Goal: Find specific page/section: Find specific page/section

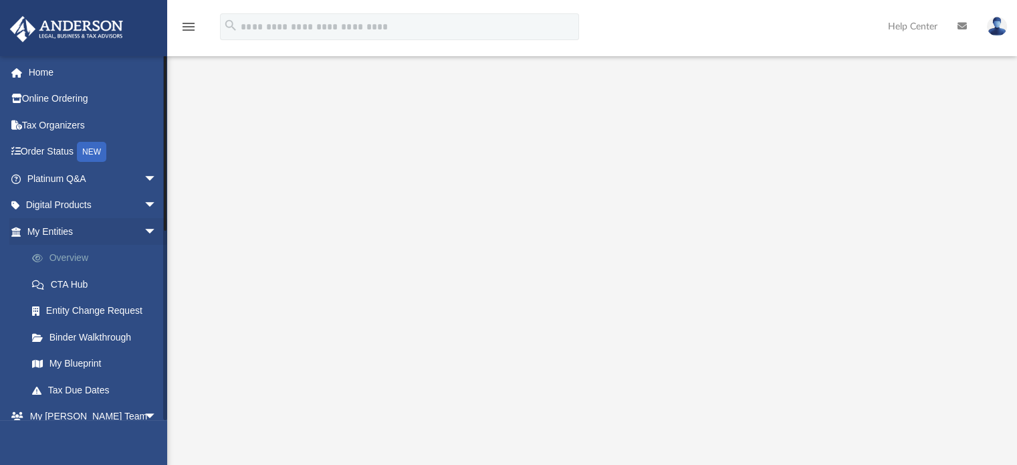
click at [79, 266] on link "Overview" at bounding box center [98, 258] width 159 height 27
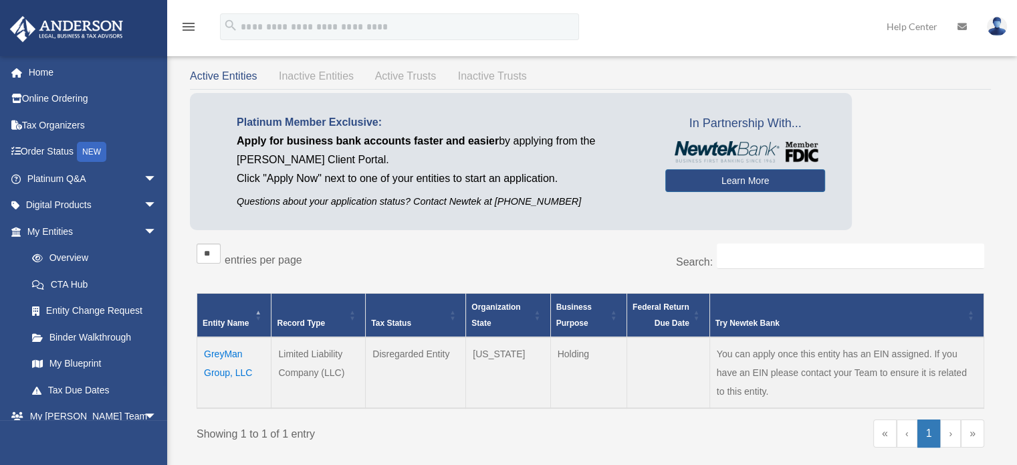
scroll to position [42, 0]
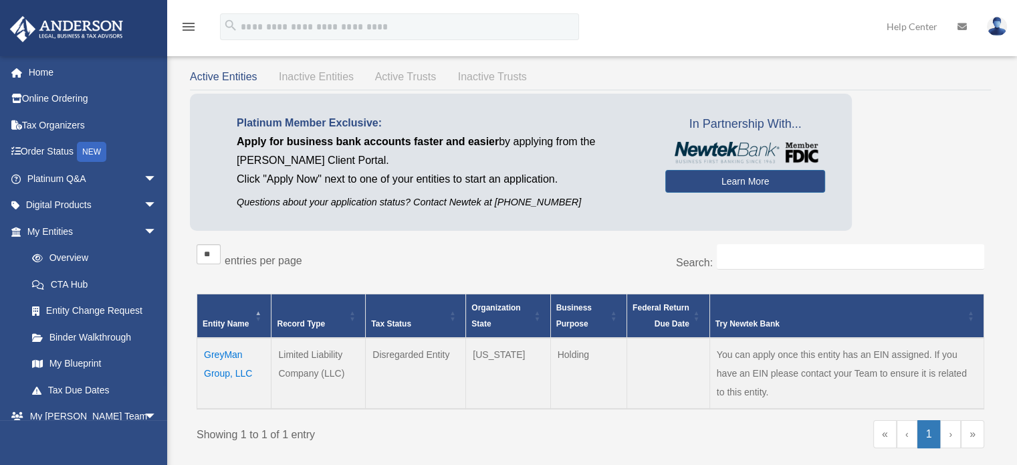
click at [337, 79] on span "Inactive Entities" at bounding box center [316, 76] width 75 height 11
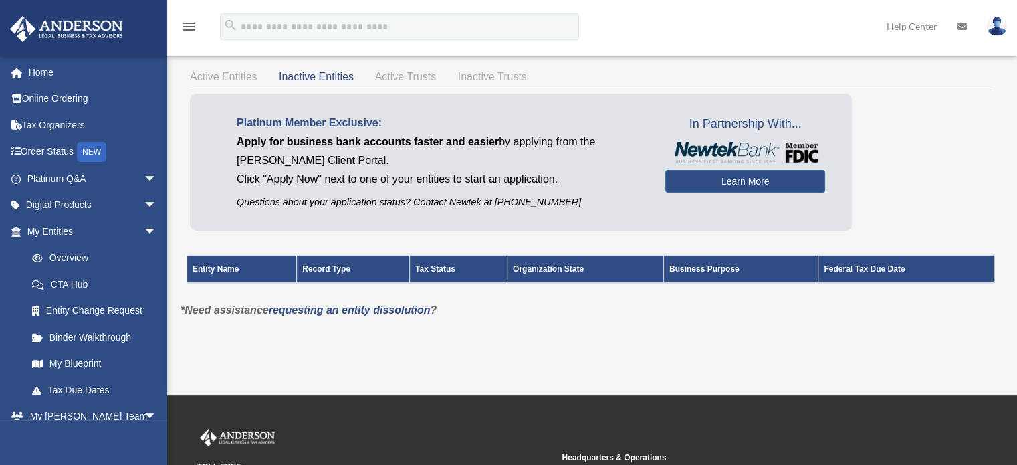
click at [401, 79] on span "Active Trusts" at bounding box center [406, 76] width 62 height 11
click at [476, 82] on span "Inactive Trusts" at bounding box center [492, 76] width 69 height 11
click at [239, 76] on span "Active Entities" at bounding box center [223, 76] width 67 height 11
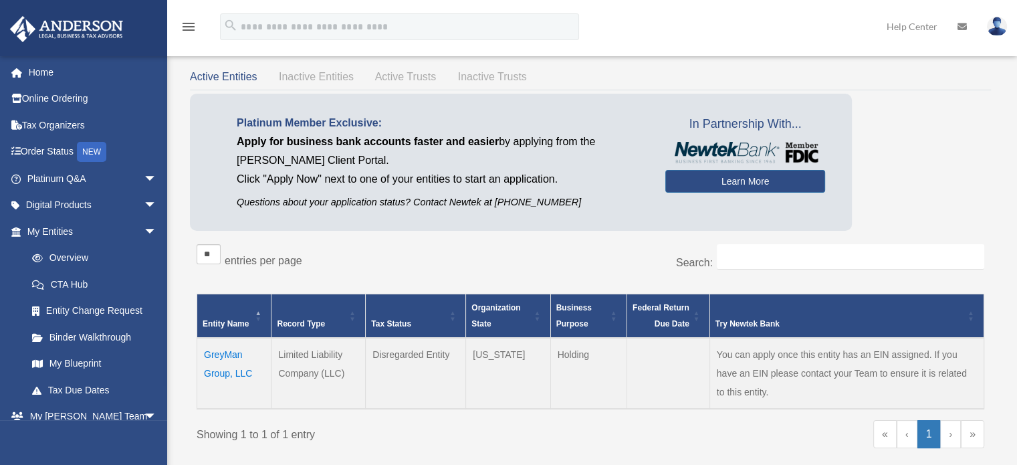
click at [215, 353] on td "GreyMan Group, LLC" at bounding box center [234, 373] width 74 height 71
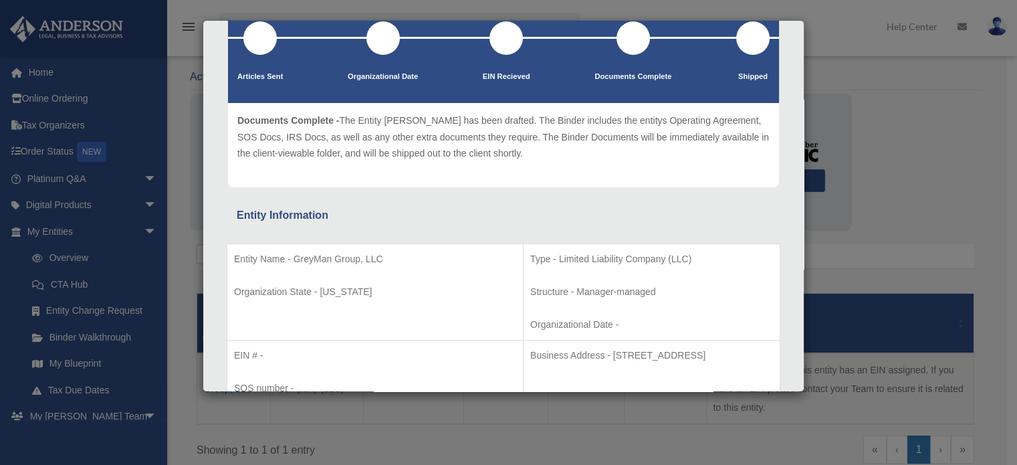
scroll to position [0, 0]
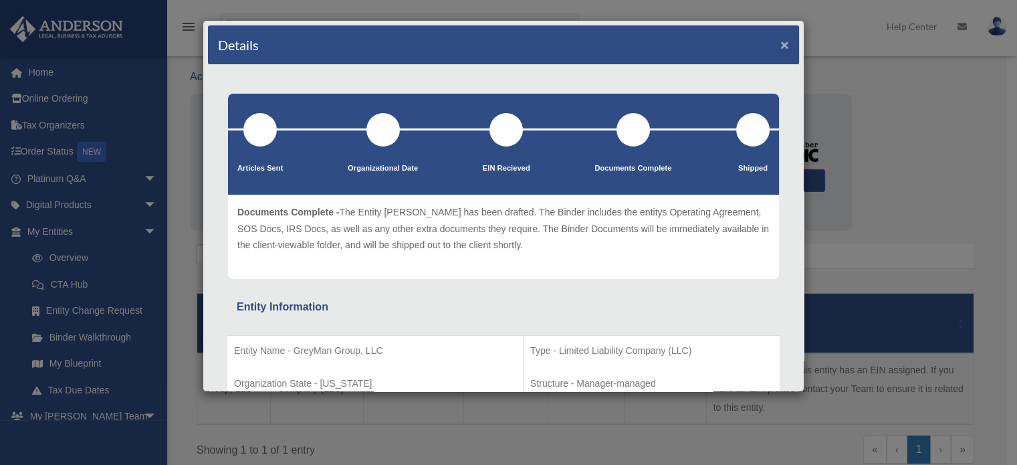
click at [781, 41] on button "×" at bounding box center [785, 44] width 9 height 14
